Goal: Information Seeking & Learning: Learn about a topic

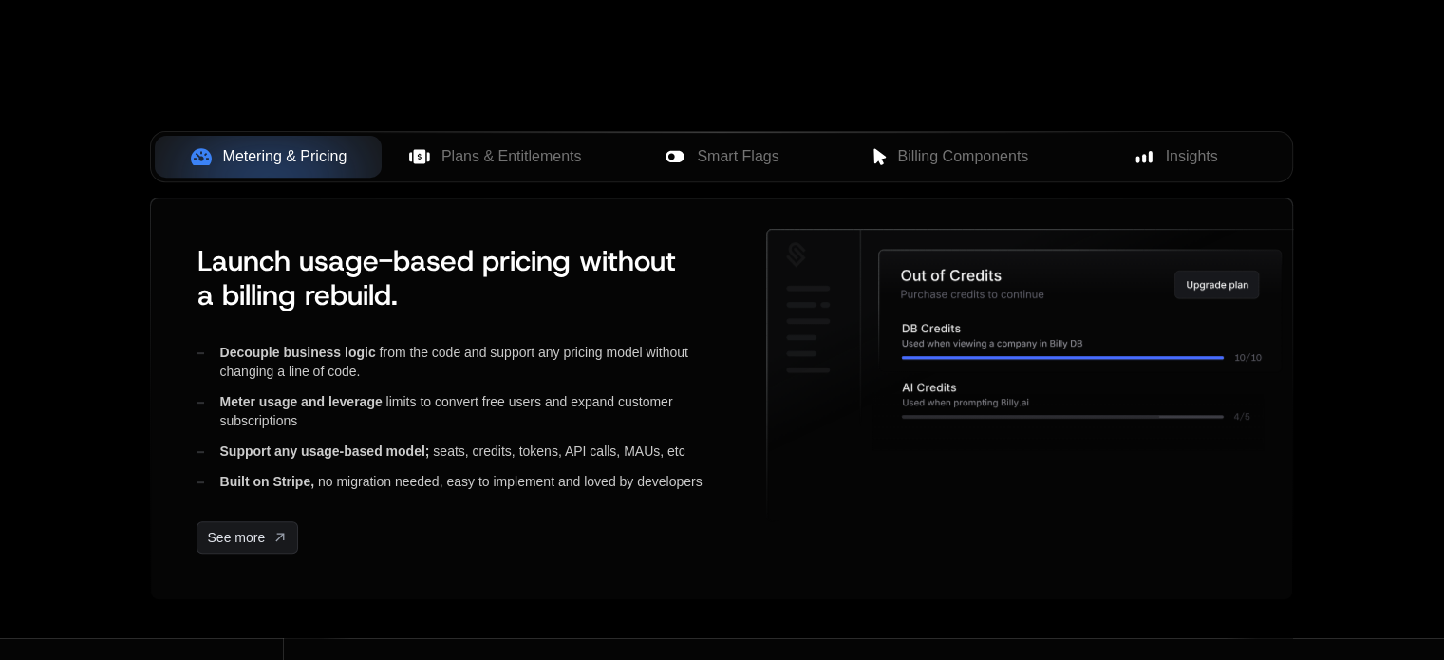
scroll to position [760, 0]
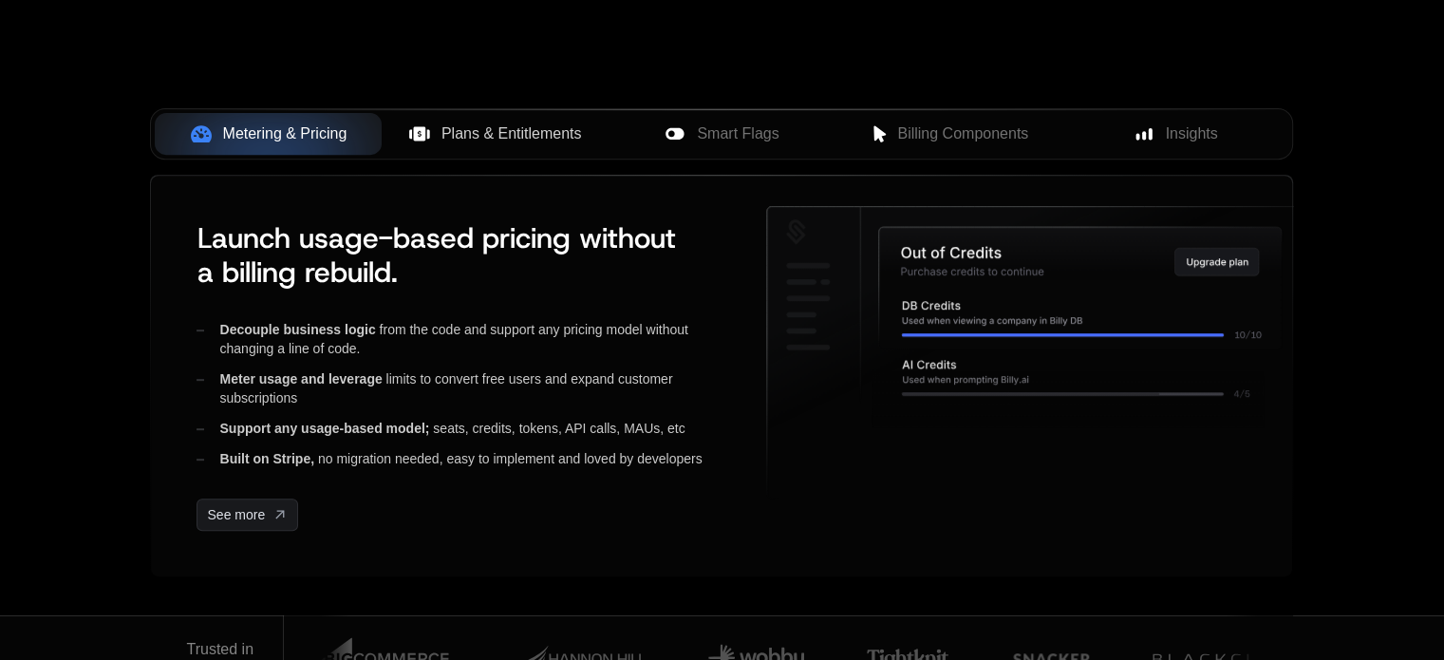
click at [549, 136] on span "Plans & Entitlements" at bounding box center [512, 133] width 141 height 23
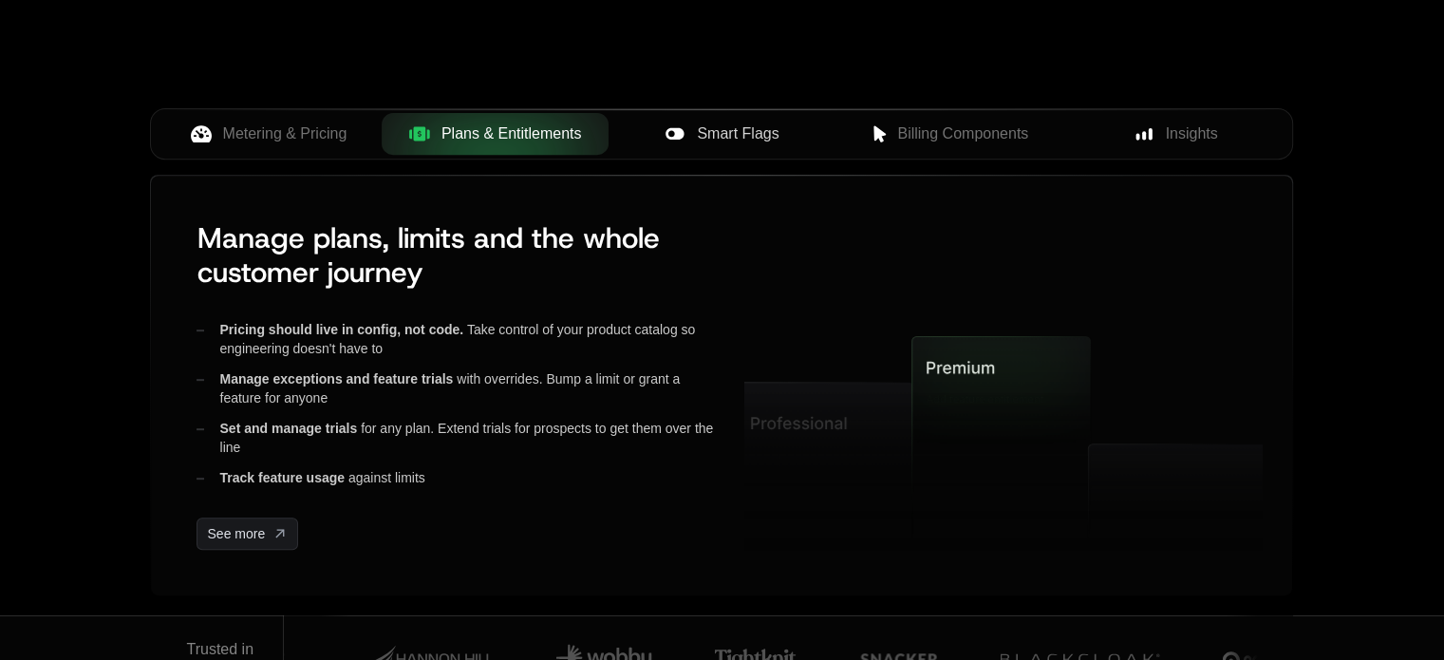
click at [760, 130] on span "Smart Flags" at bounding box center [738, 133] width 82 height 23
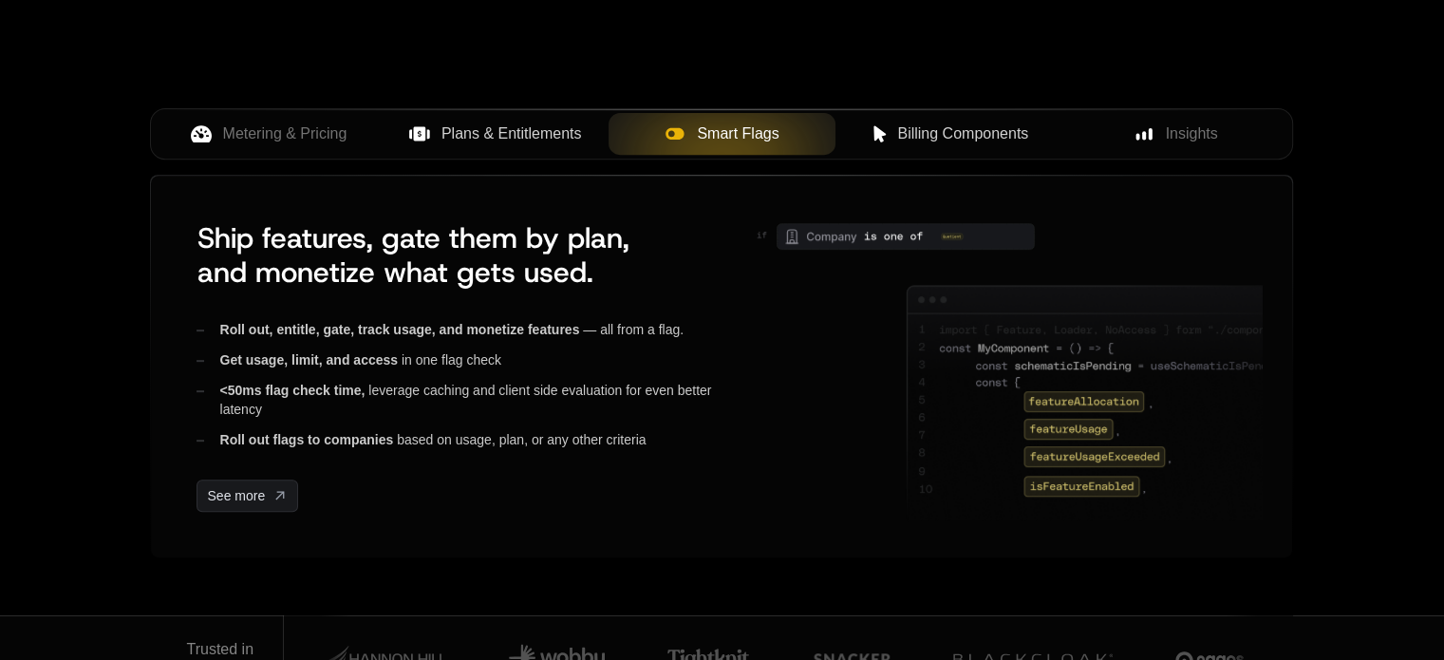
click at [933, 133] on span "Billing Components" at bounding box center [962, 133] width 131 height 23
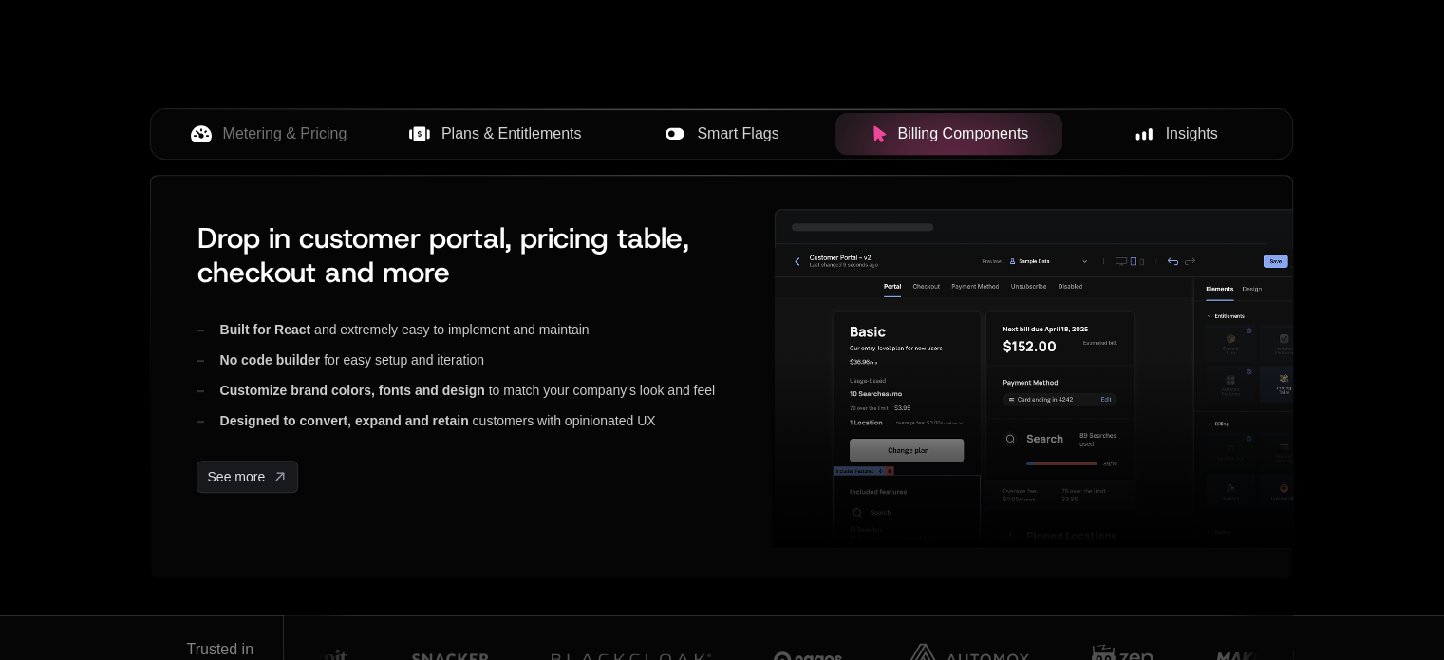
click at [1148, 127] on icon at bounding box center [1144, 134] width 17 height 17
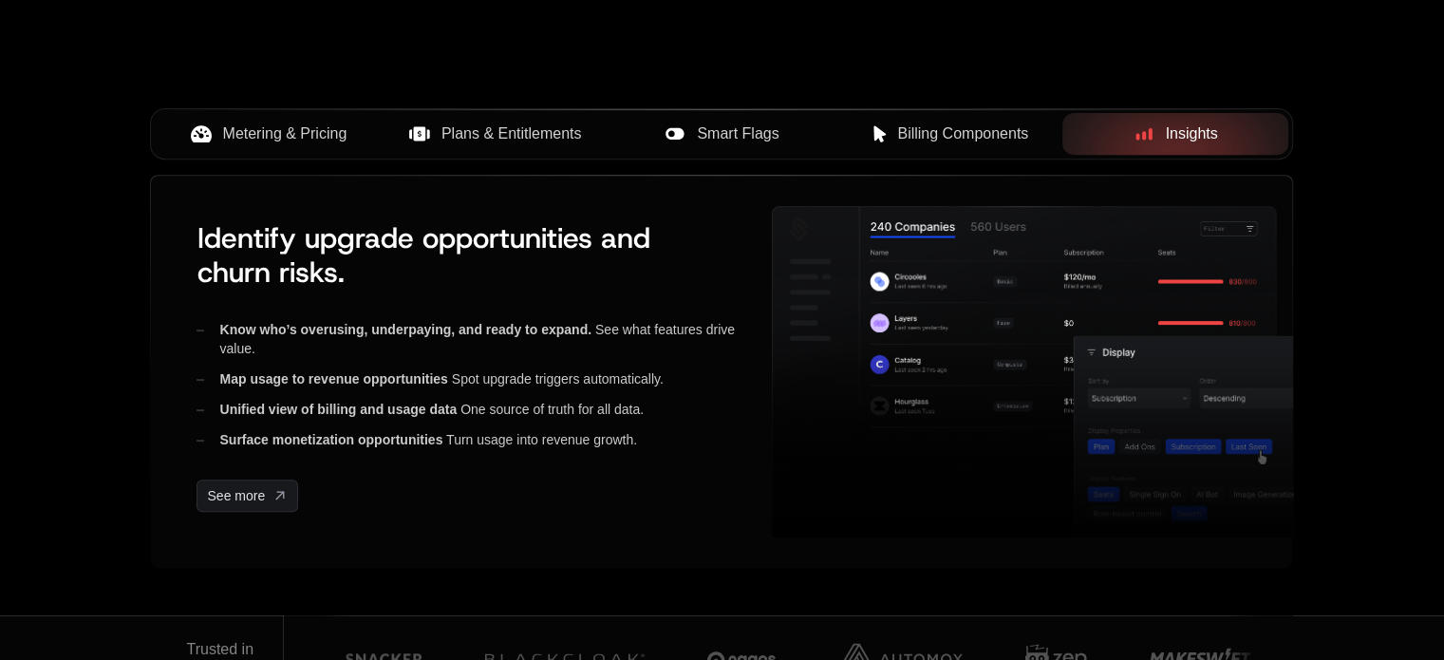
click at [266, 141] on span "Metering & Pricing" at bounding box center [285, 133] width 124 height 23
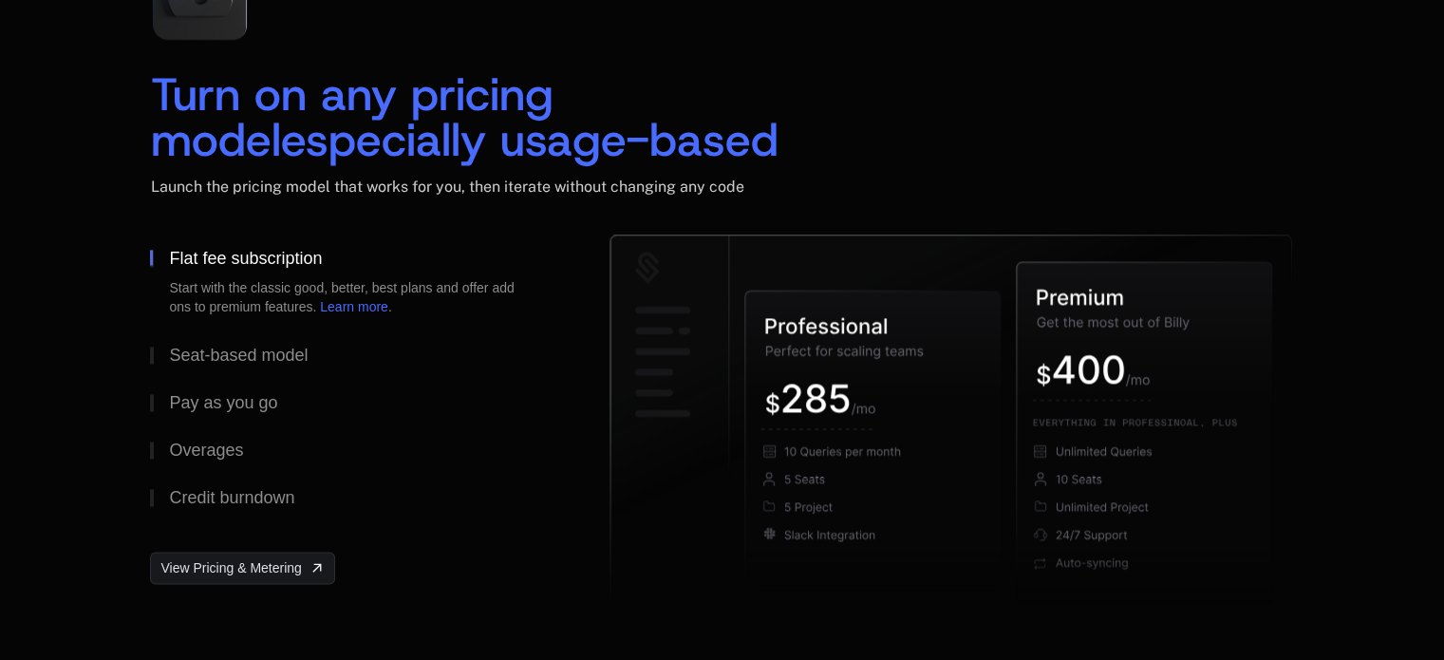
scroll to position [2849, 0]
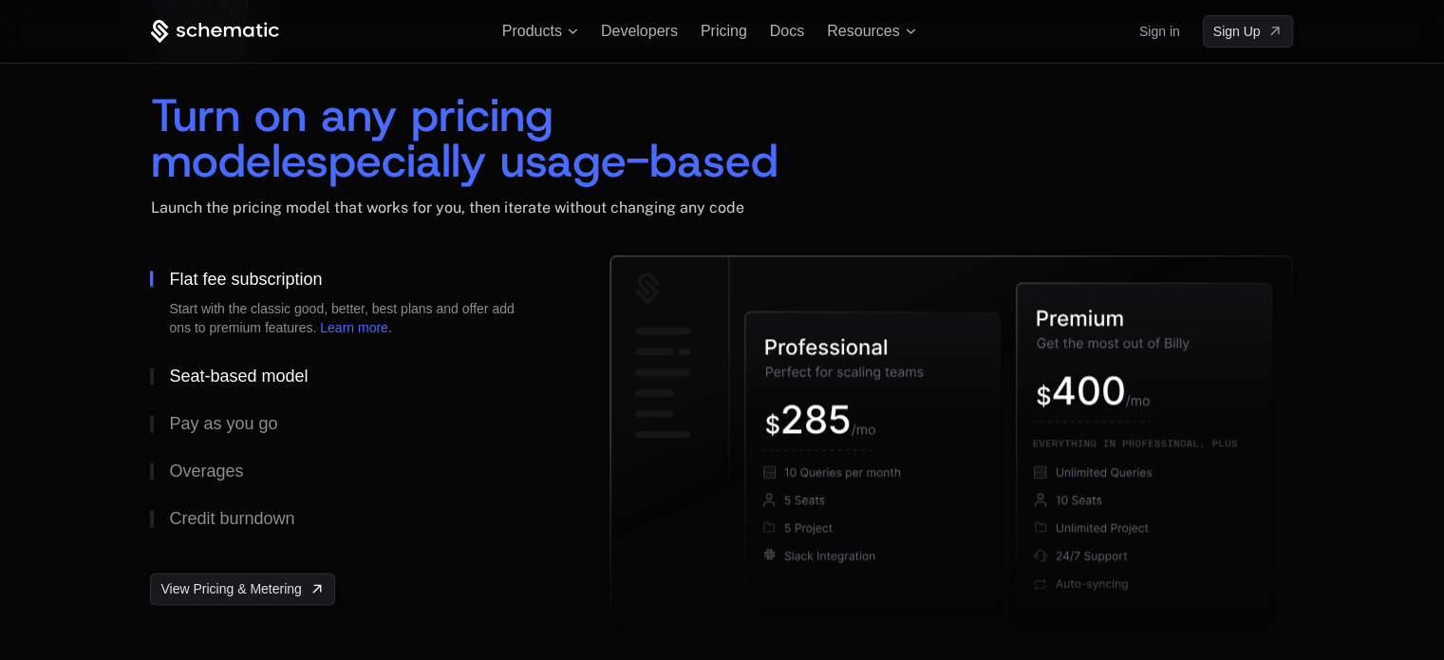
click at [201, 371] on div "Seat-based model" at bounding box center [238, 375] width 139 height 17
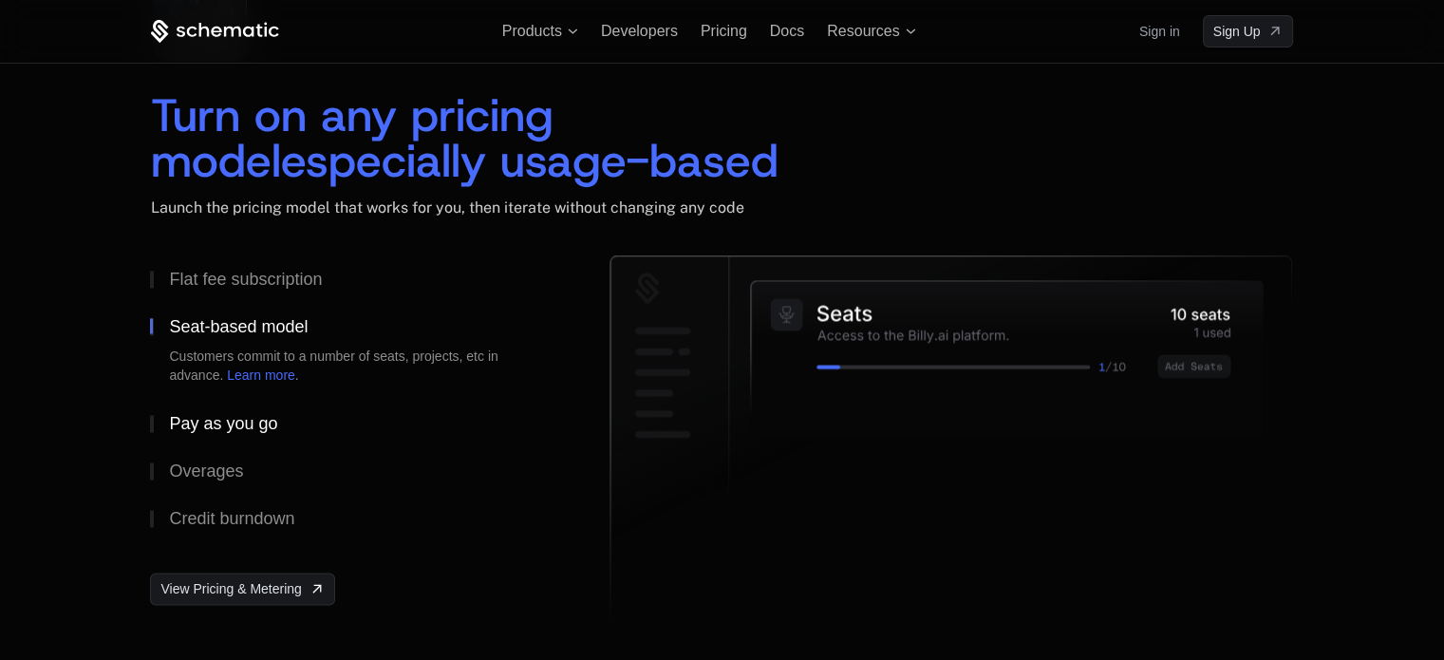
click at [213, 427] on div "Pay as you go" at bounding box center [223, 423] width 108 height 17
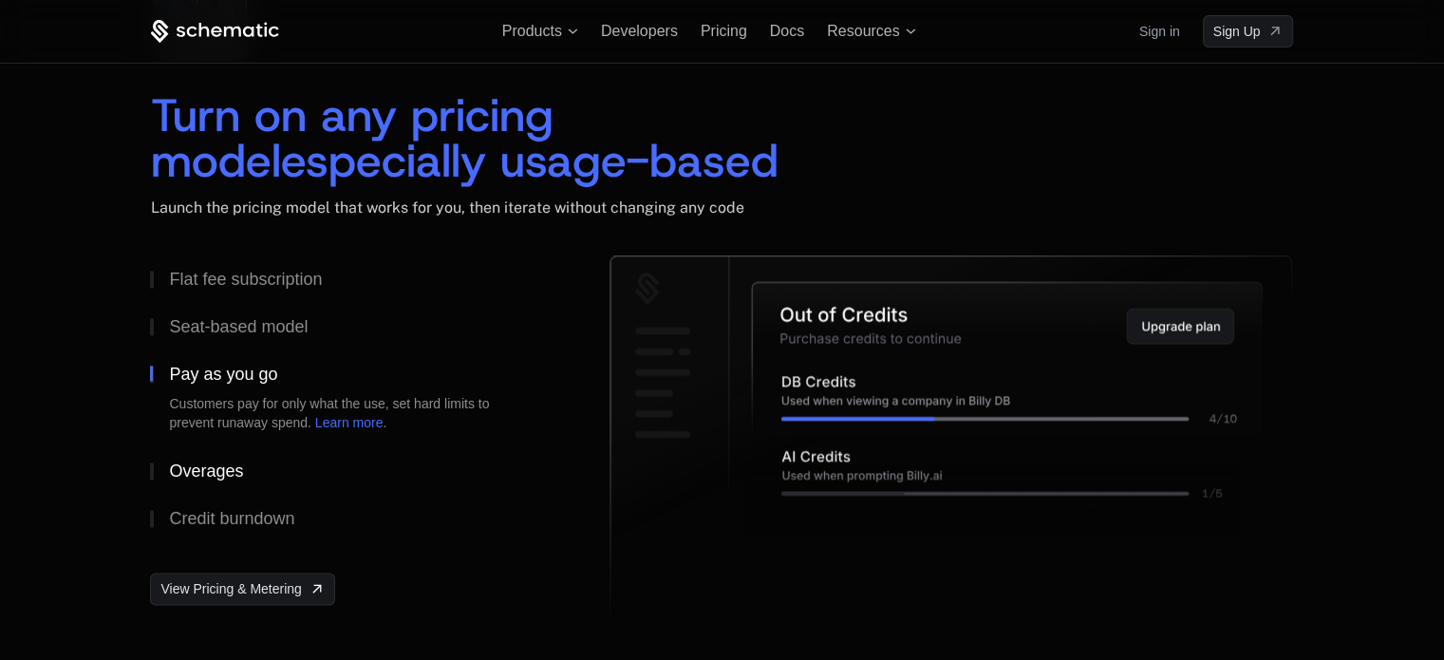
click at [215, 468] on div "Overages" at bounding box center [206, 470] width 74 height 17
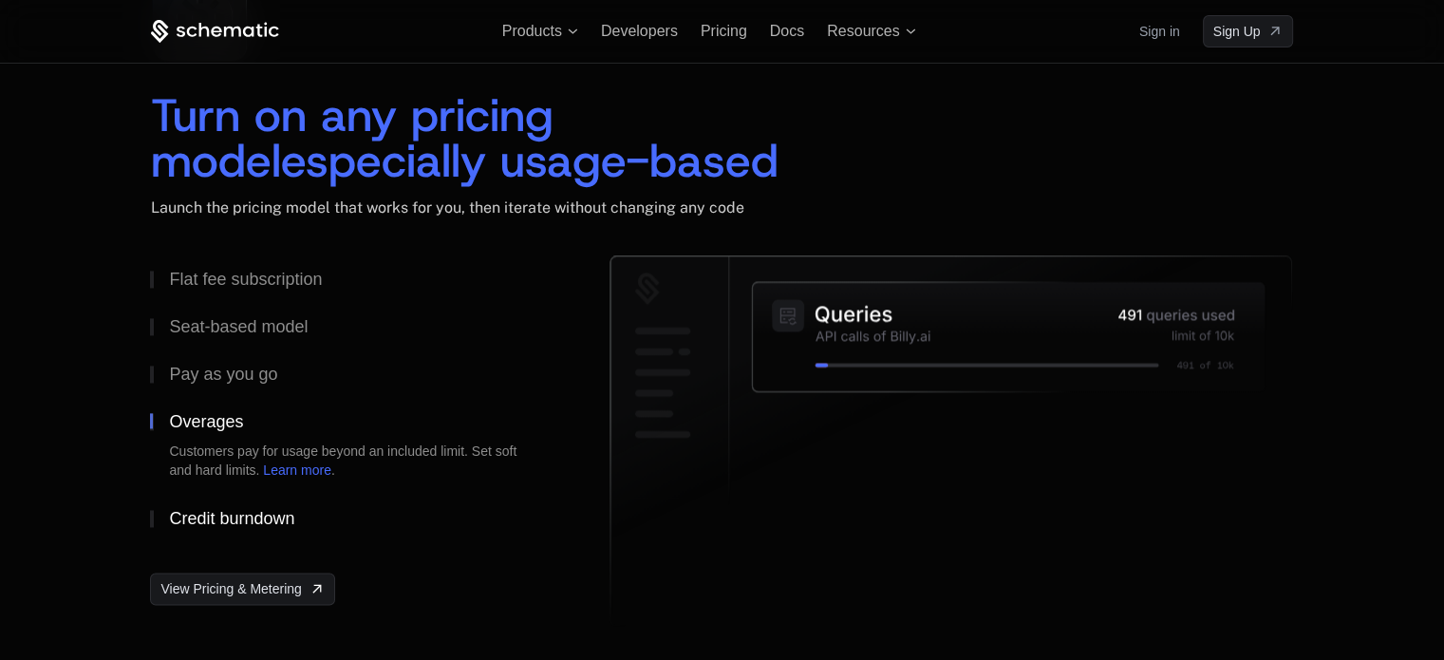
click at [213, 517] on div "Credit burndown" at bounding box center [231, 518] width 125 height 17
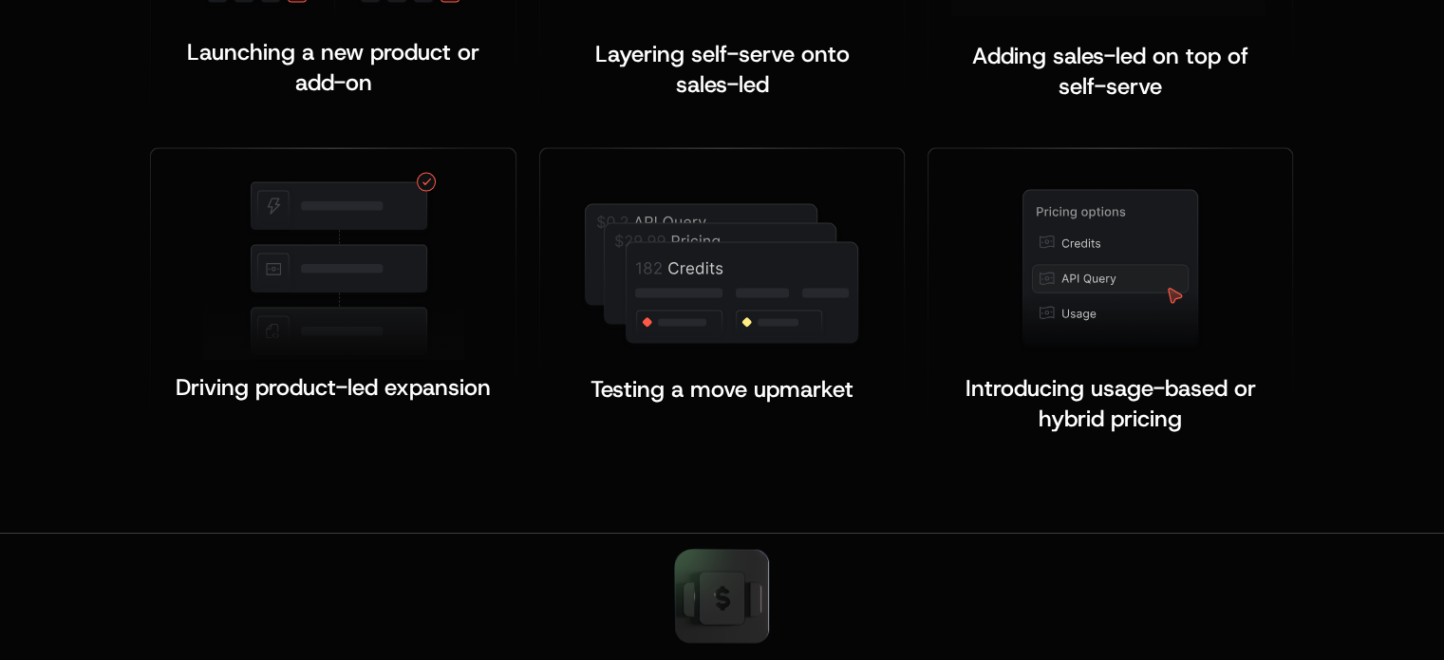
scroll to position [3988, 0]
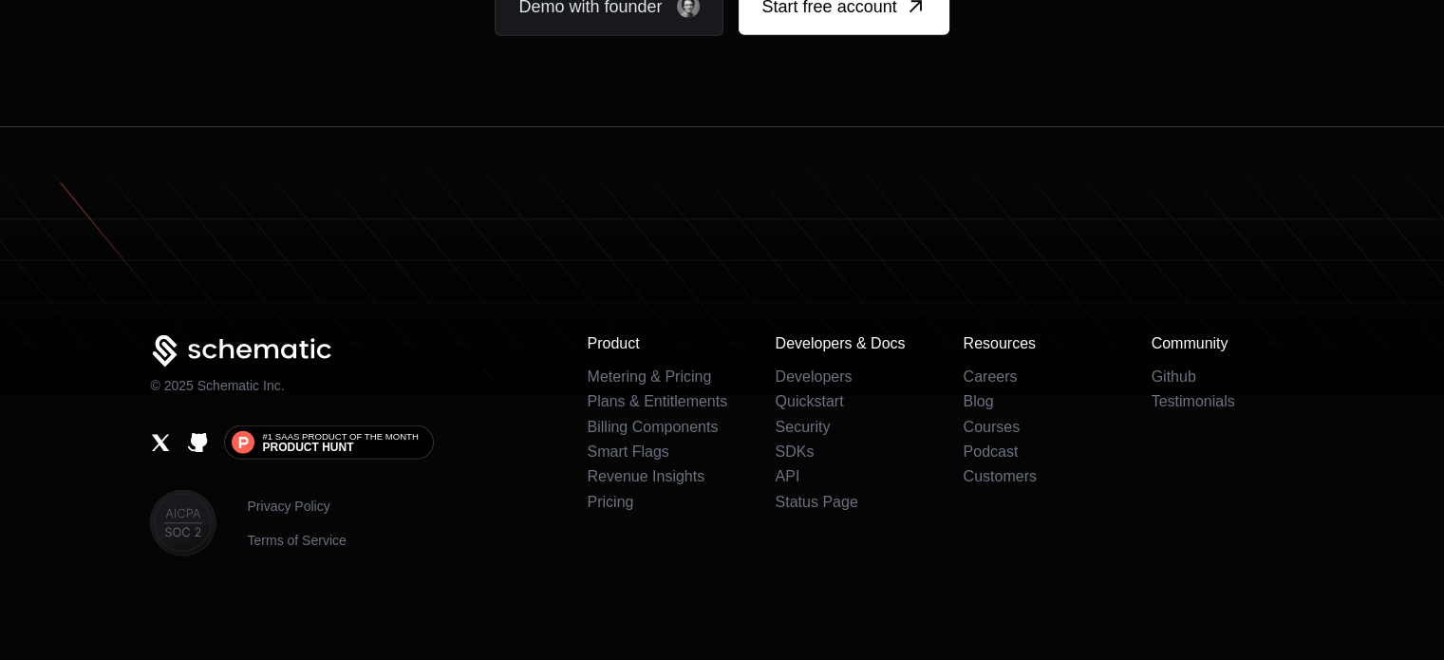
scroll to position [11850, 0]
